Goal: Information Seeking & Learning: Find specific page/section

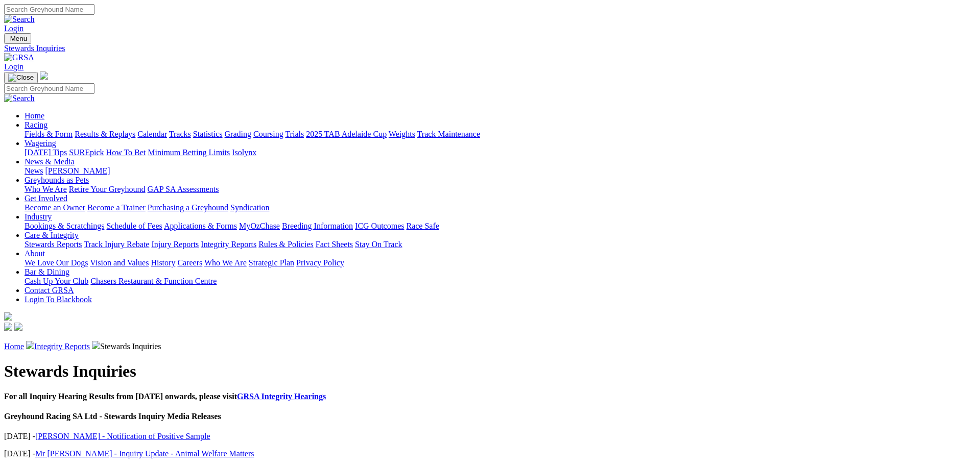
click at [326, 392] on link "GRSA Integrity Hearings" at bounding box center [281, 396] width 89 height 9
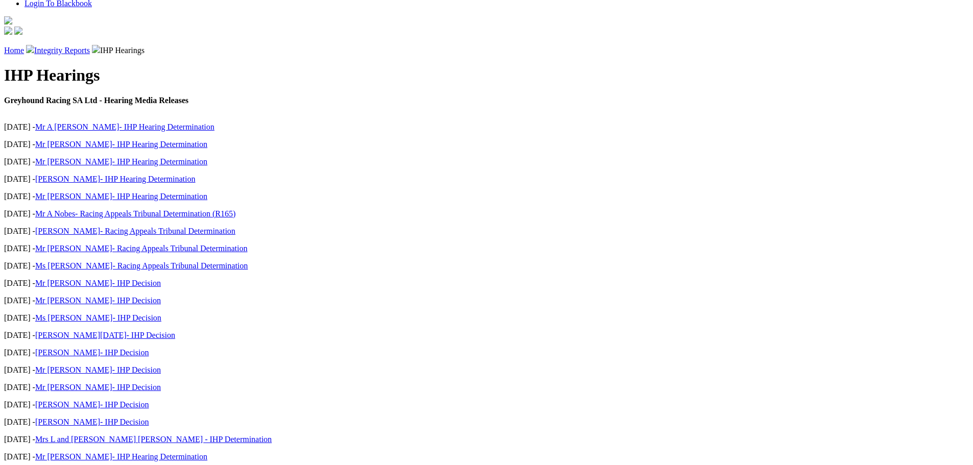
scroll to position [306, 0]
